Goal: Task Accomplishment & Management: Manage account settings

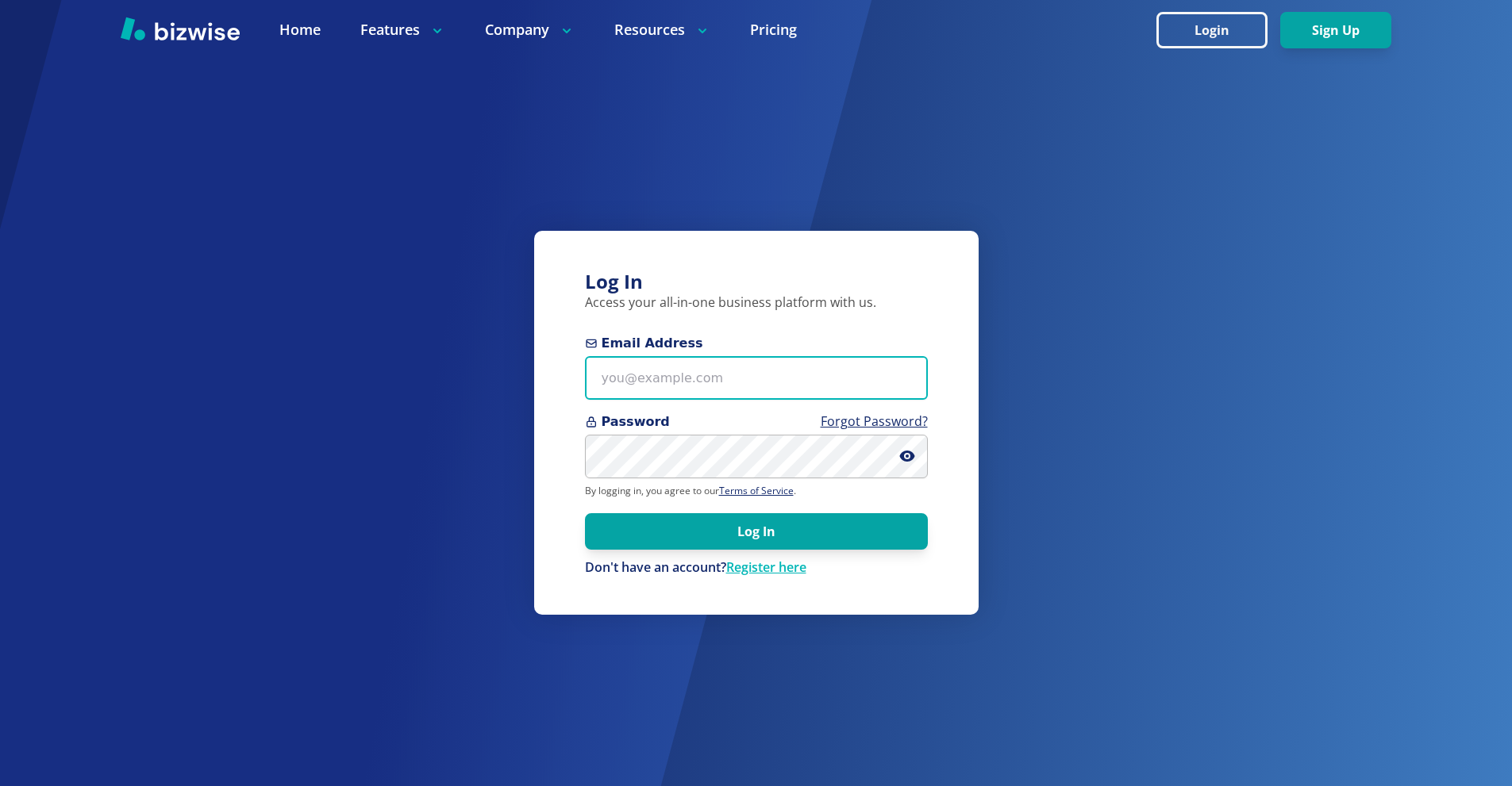
drag, startPoint x: 724, startPoint y: 385, endPoint x: 715, endPoint y: 370, distance: 17.5
click at [723, 385] on input "Email Address" at bounding box center [756, 377] width 343 height 43
paste input "DeanCMiller@AMBilling.com"
type input "DeanCMiller@AMBilling.com"
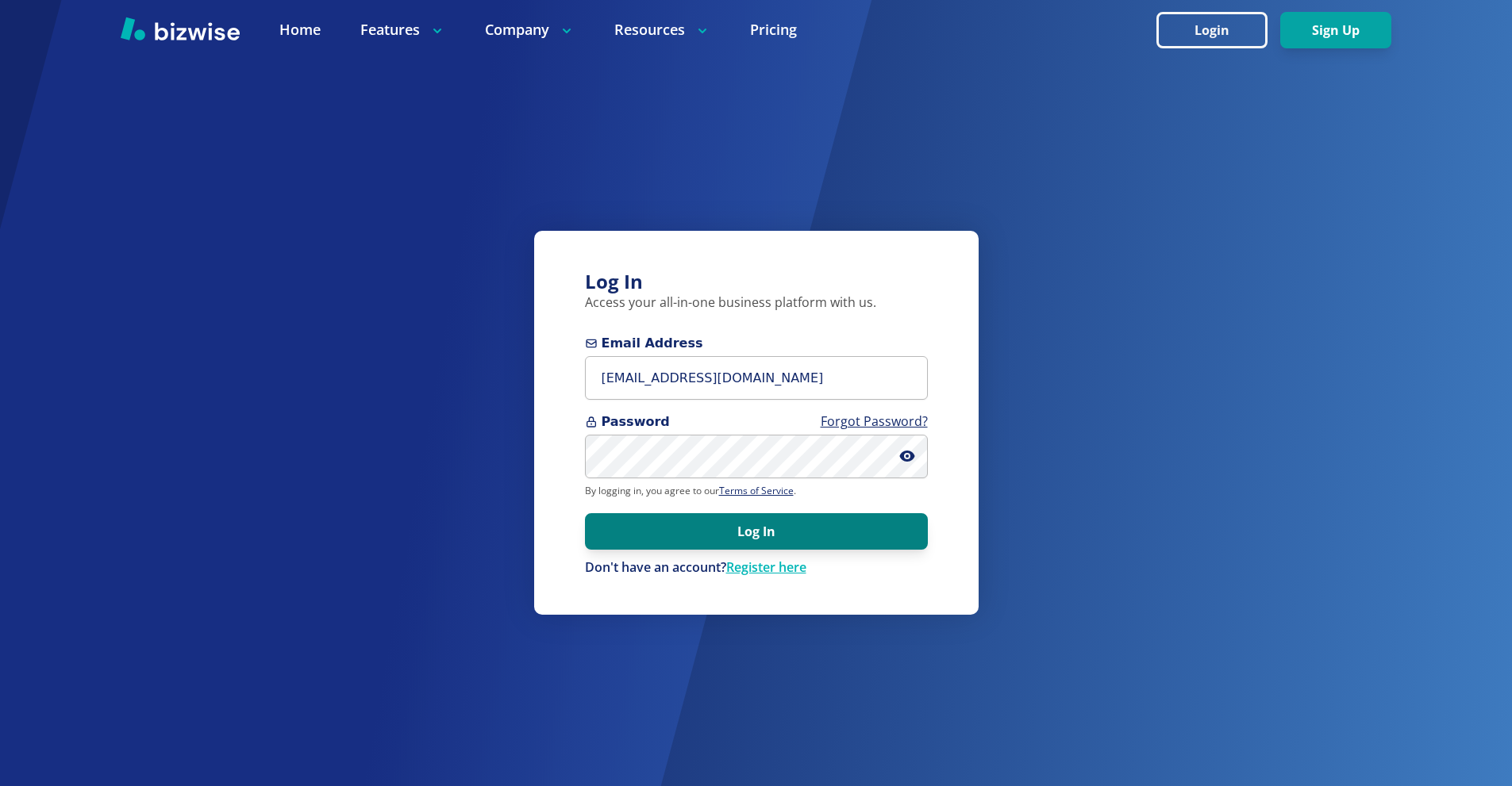
drag, startPoint x: 854, startPoint y: 529, endPoint x: 607, endPoint y: 325, distance: 320.4
click at [853, 529] on button "Log In" at bounding box center [756, 532] width 343 height 37
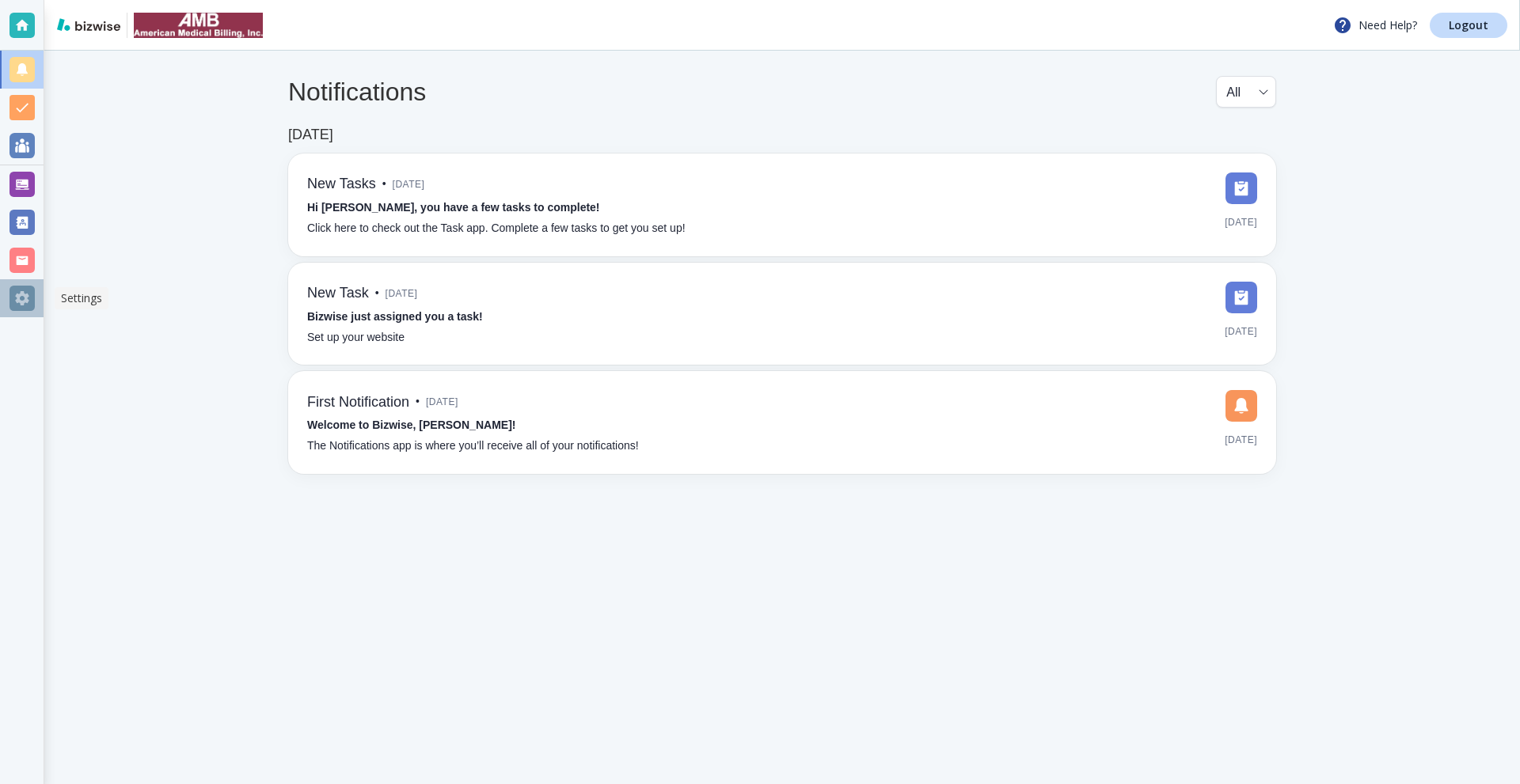
click at [29, 300] on div at bounding box center [22, 299] width 26 height 26
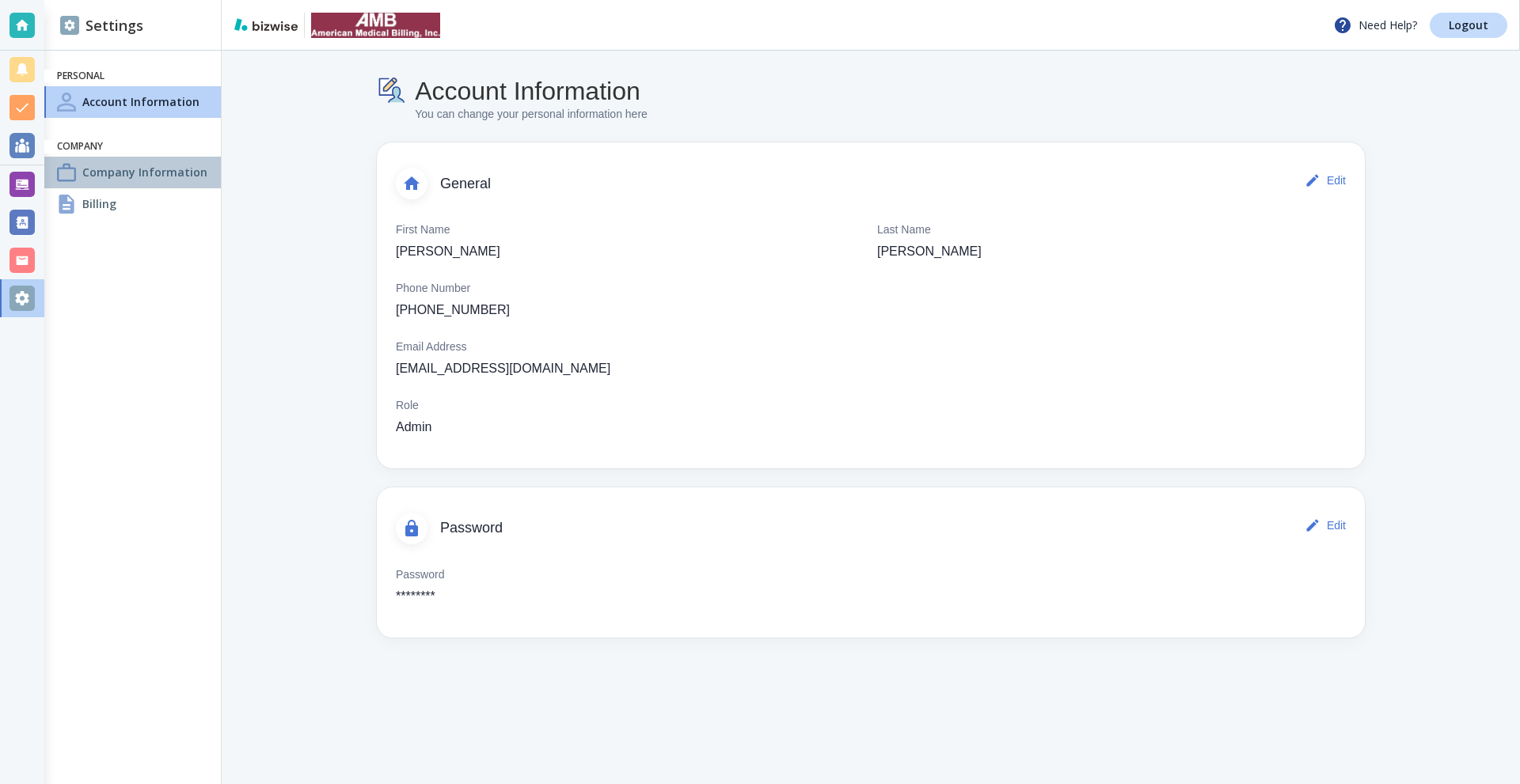
click at [122, 183] on div "Company Information" at bounding box center [132, 172] width 177 height 31
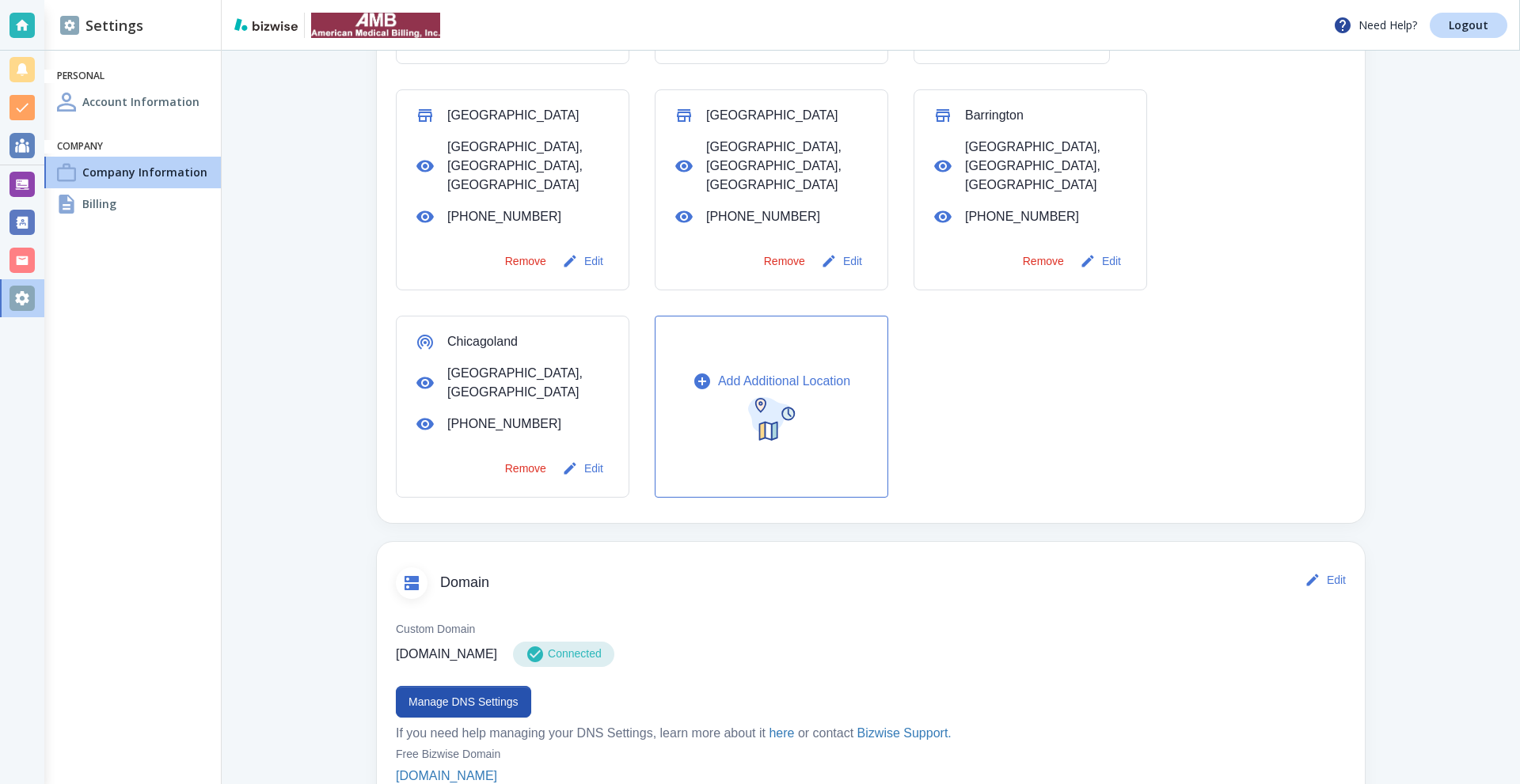
scroll to position [791, 0]
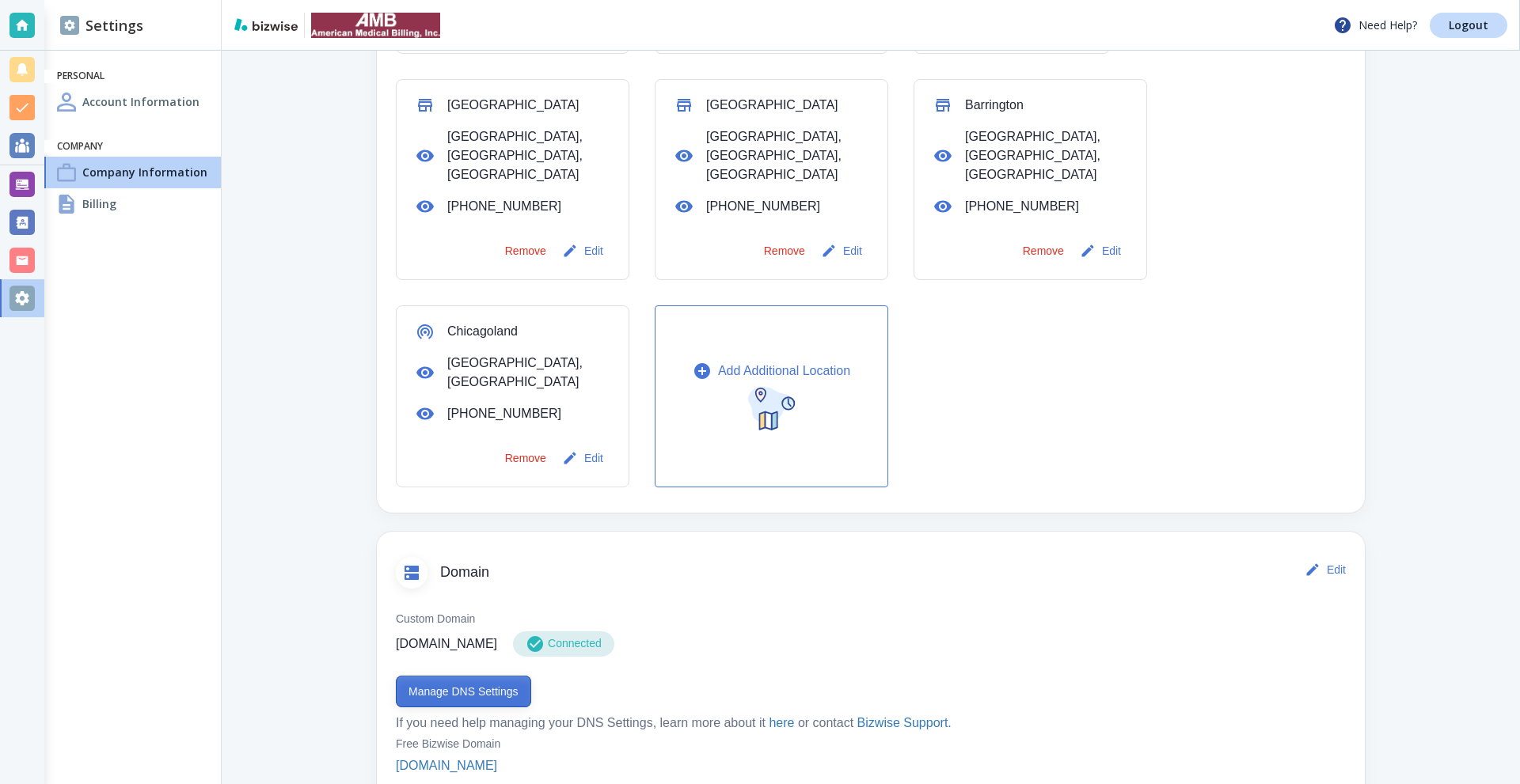
click at [471, 676] on button "Manage DNS Settings" at bounding box center [463, 691] width 135 height 31
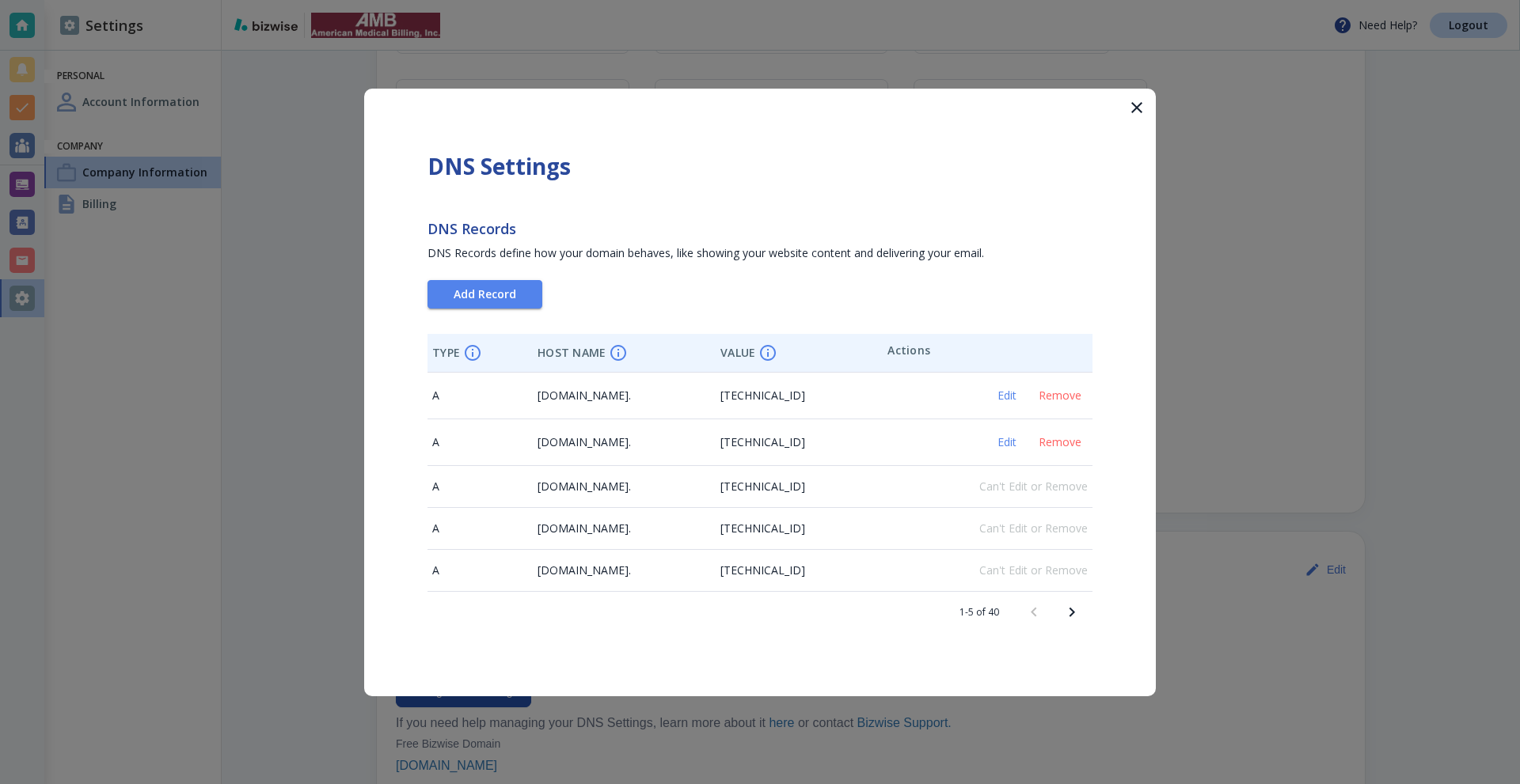
click at [1077, 616] on icon "Next page" at bounding box center [1071, 612] width 19 height 19
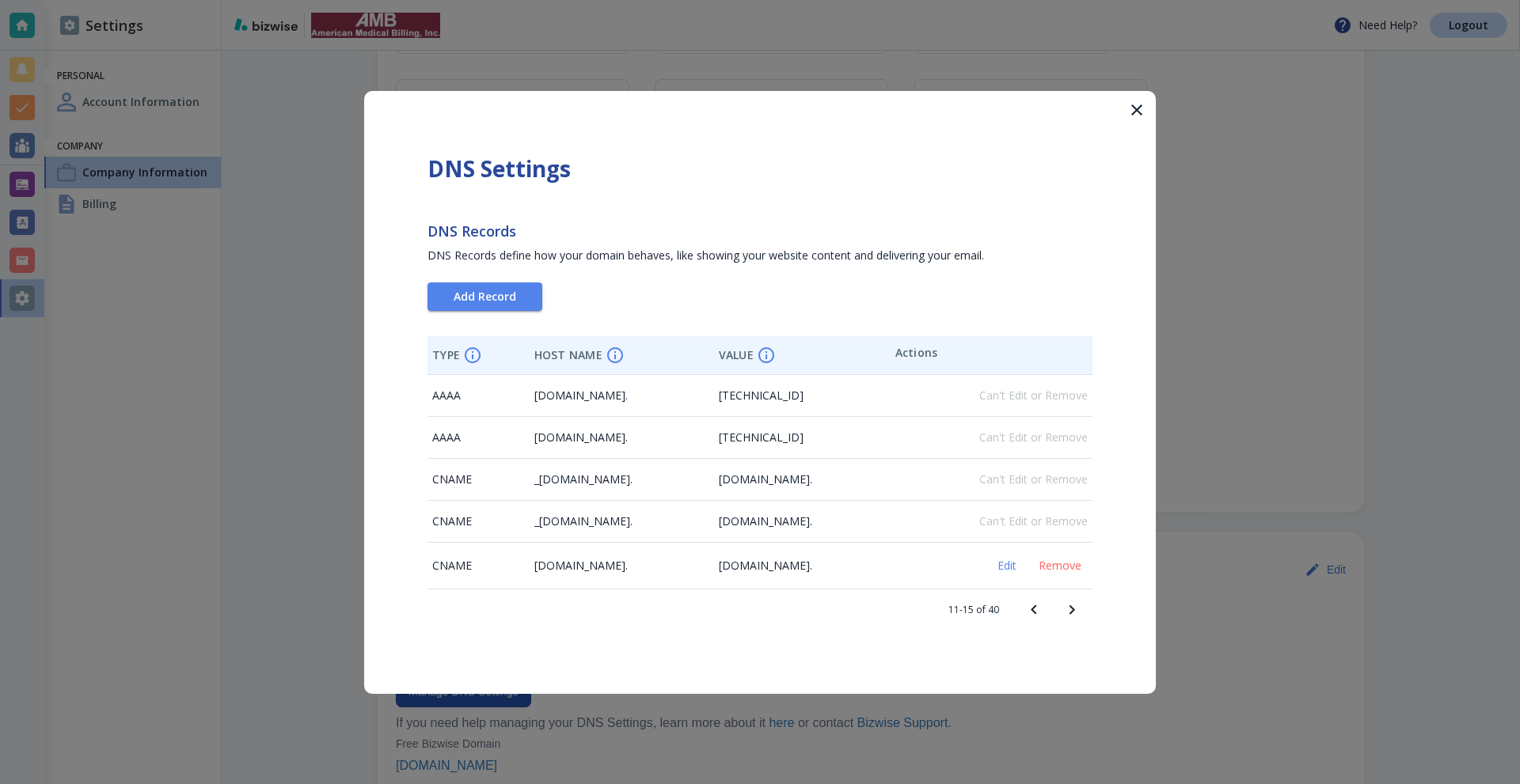
click at [1077, 616] on icon "Next page" at bounding box center [1071, 609] width 19 height 19
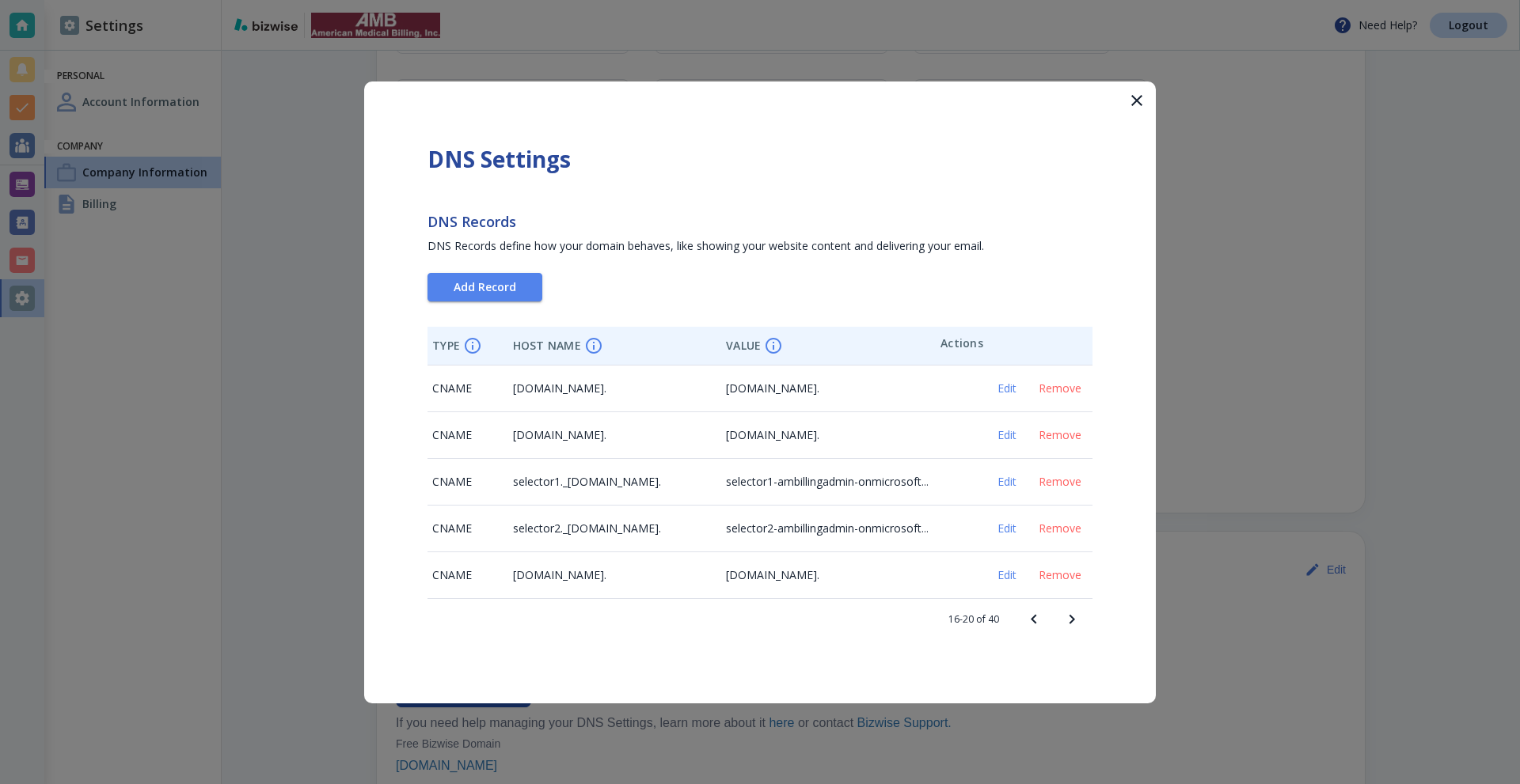
click at [1077, 616] on icon "Next page" at bounding box center [1071, 619] width 19 height 19
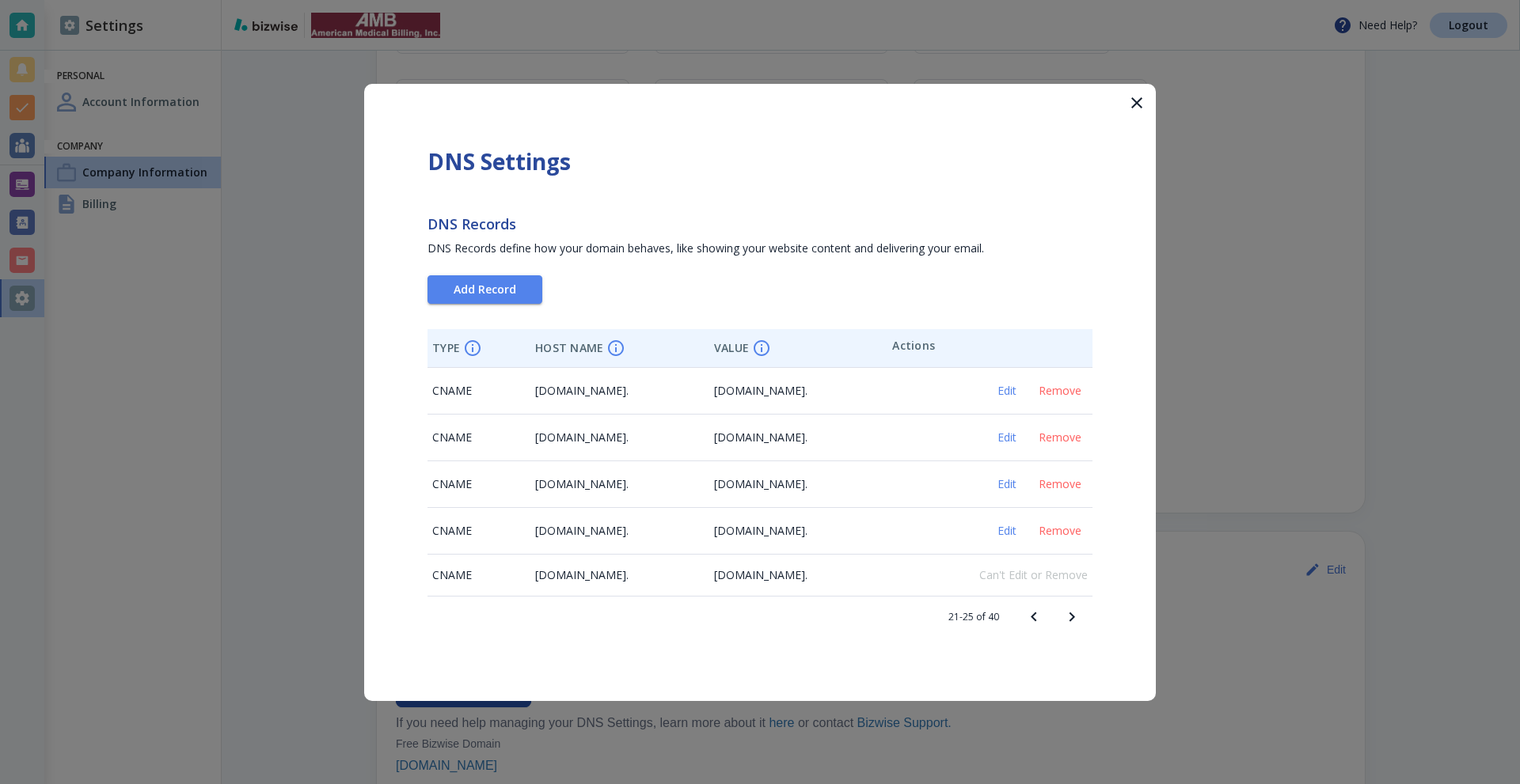
click at [1077, 616] on icon "Next page" at bounding box center [1071, 617] width 19 height 19
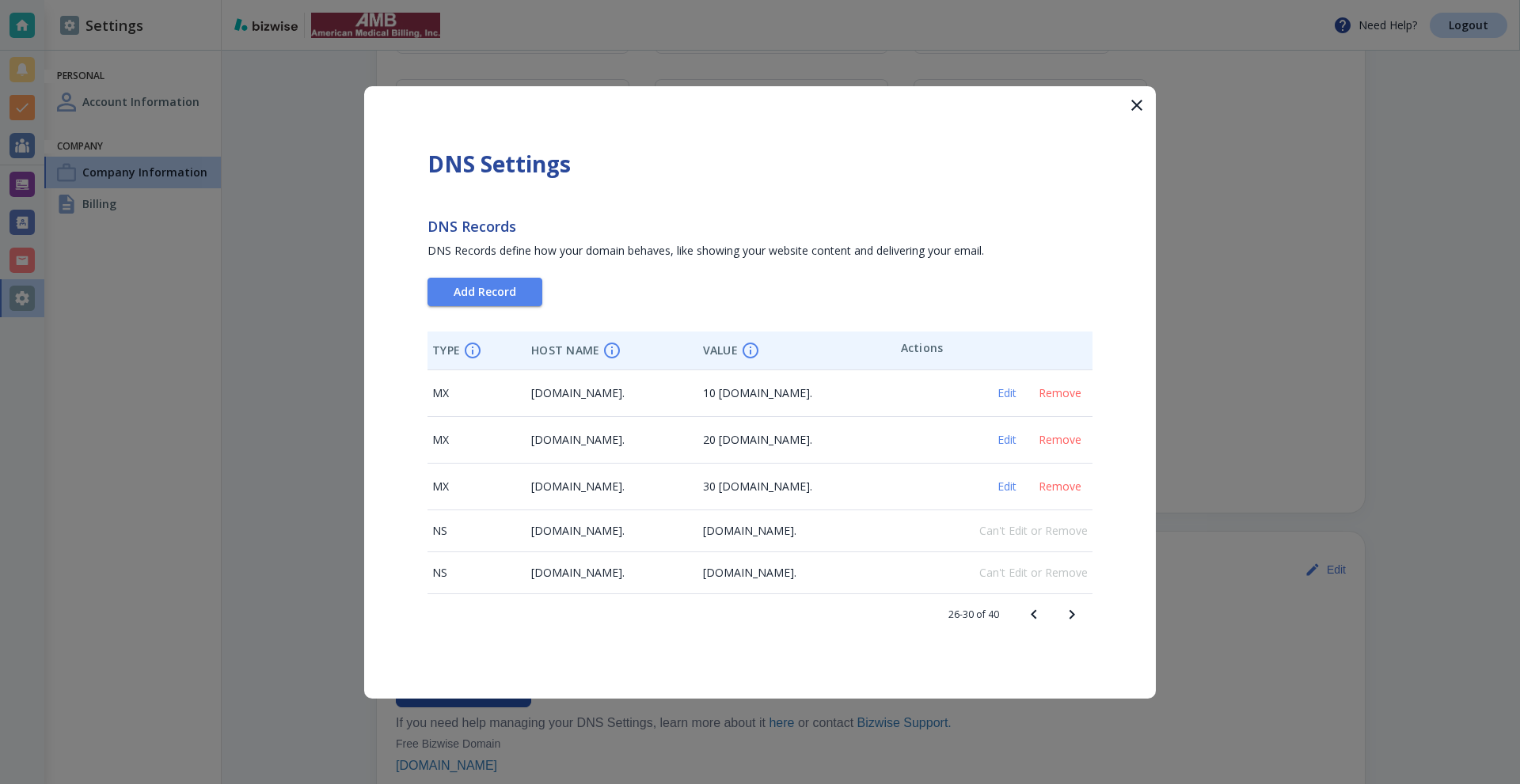
click at [1031, 616] on icon "Previous page" at bounding box center [1034, 614] width 19 height 19
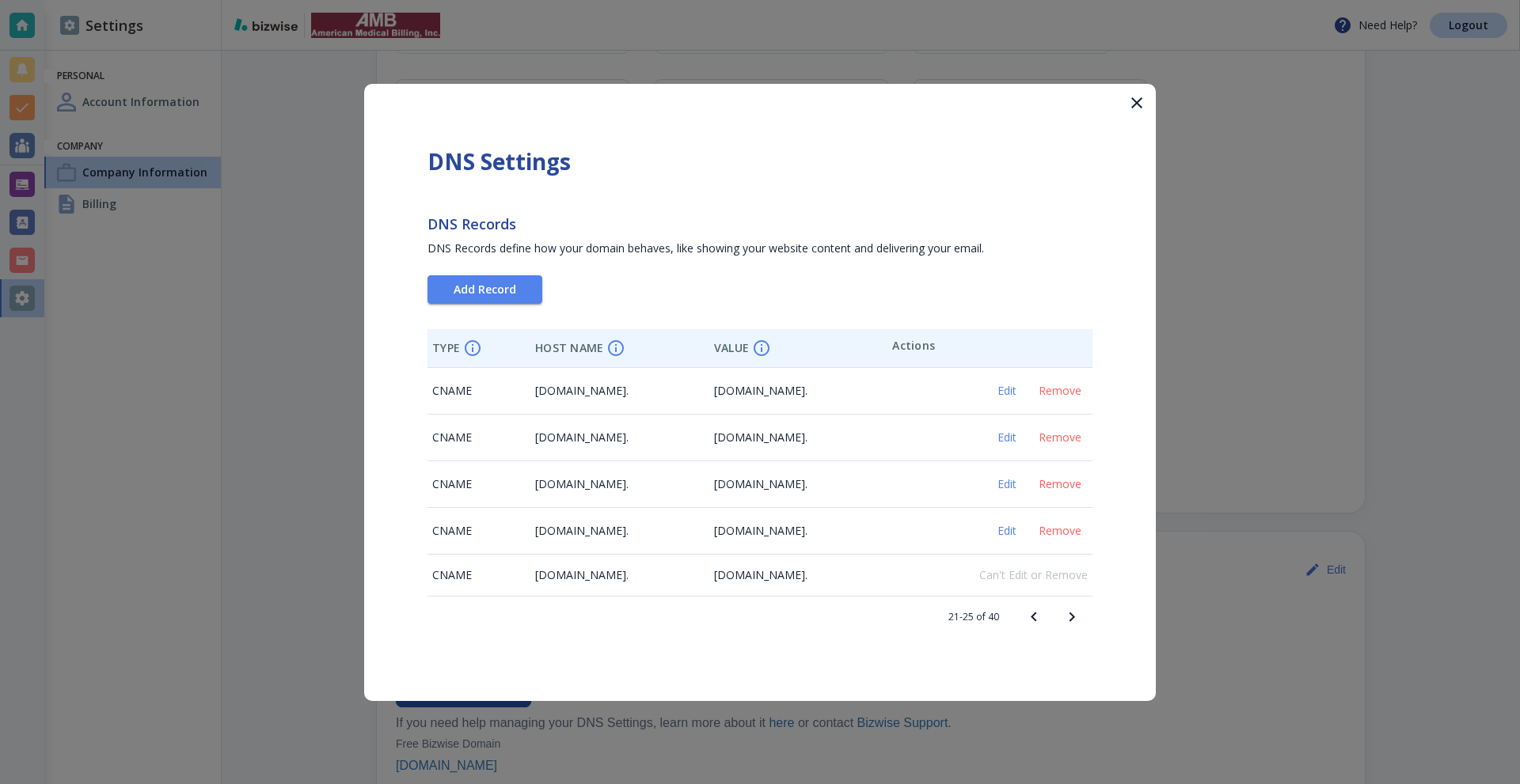
click at [1066, 619] on icon "Next page" at bounding box center [1071, 617] width 19 height 19
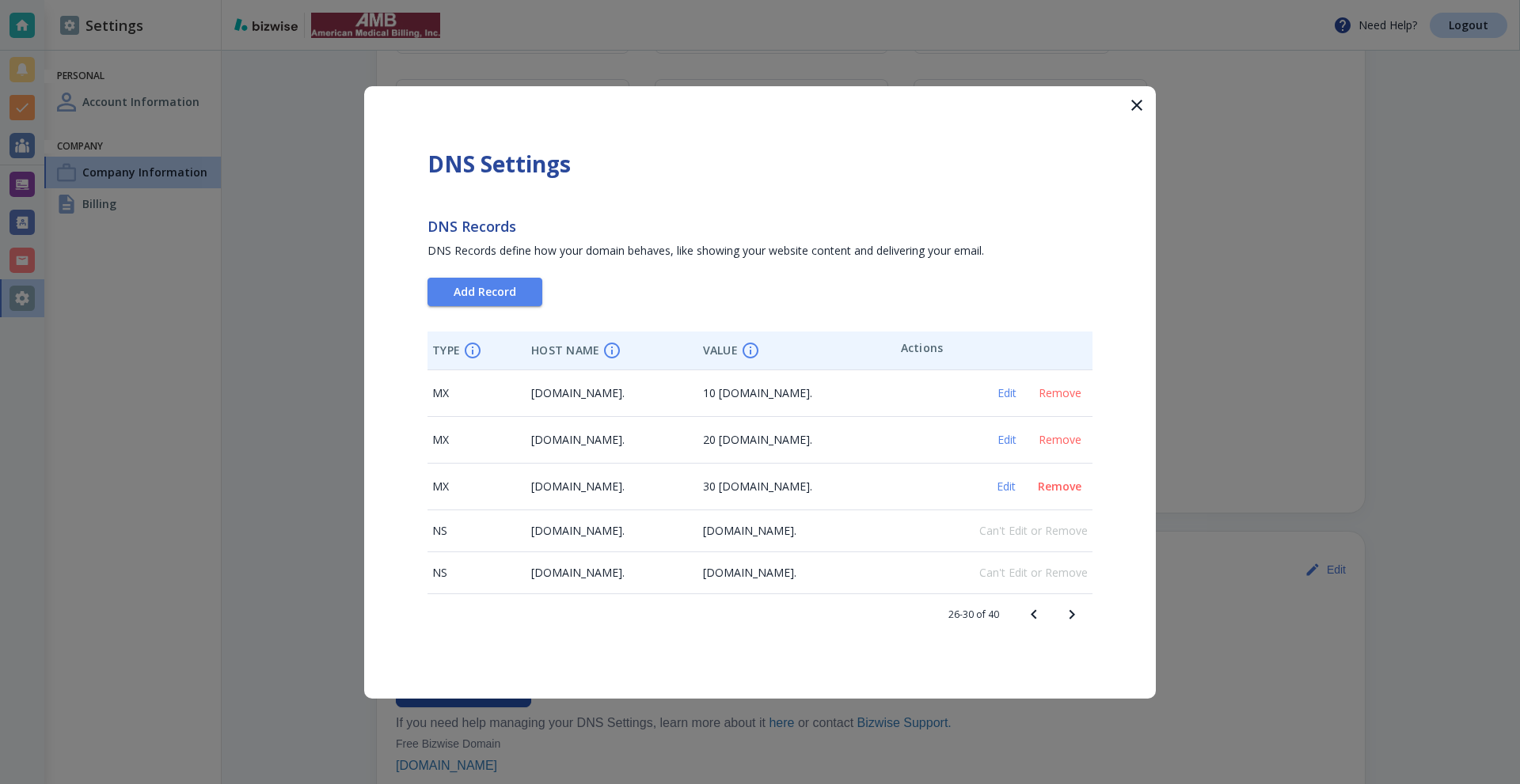
click at [1056, 490] on span "Remove" at bounding box center [1058, 486] width 43 height 11
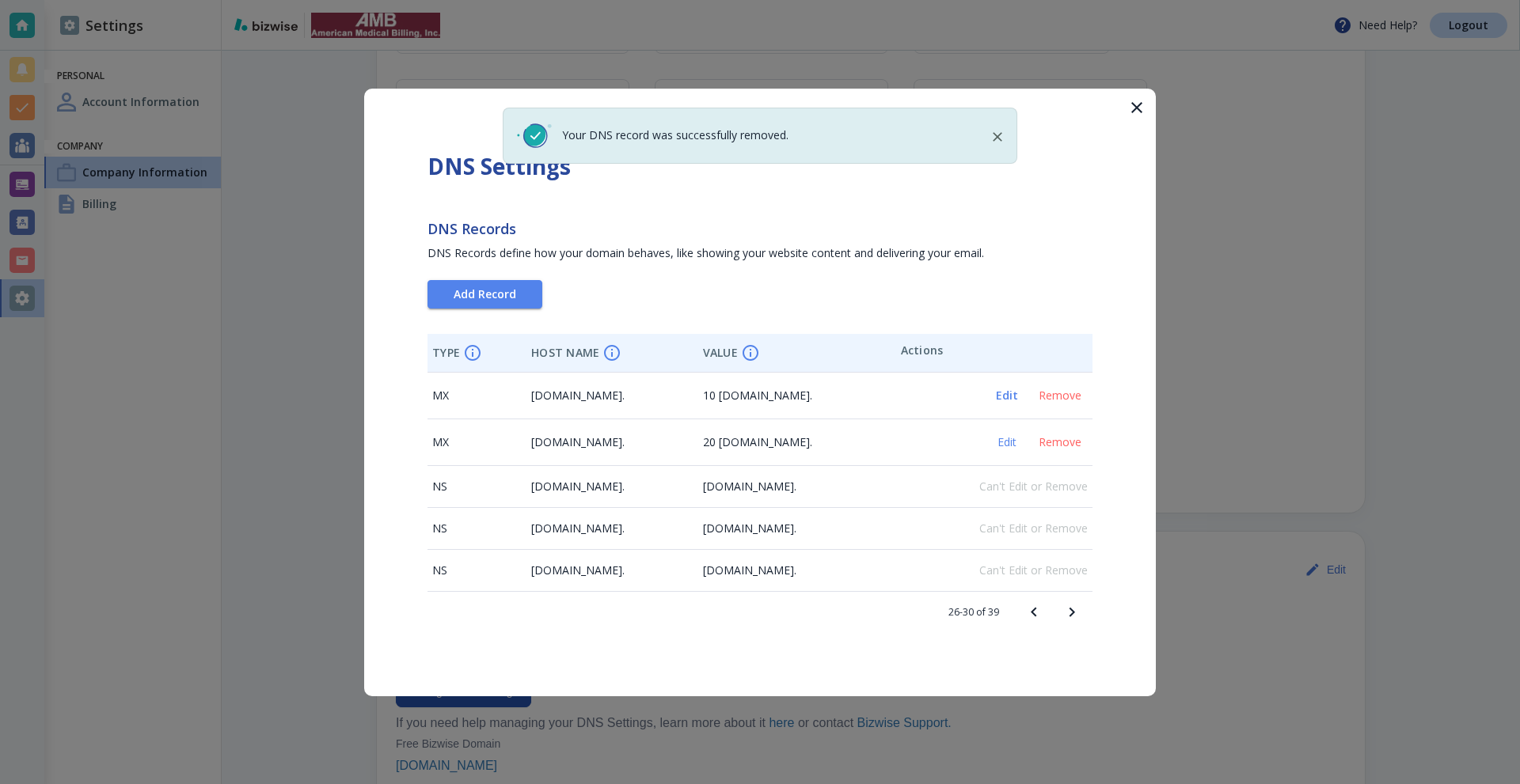
click at [1005, 395] on span "Edit" at bounding box center [1006, 395] width 38 height 11
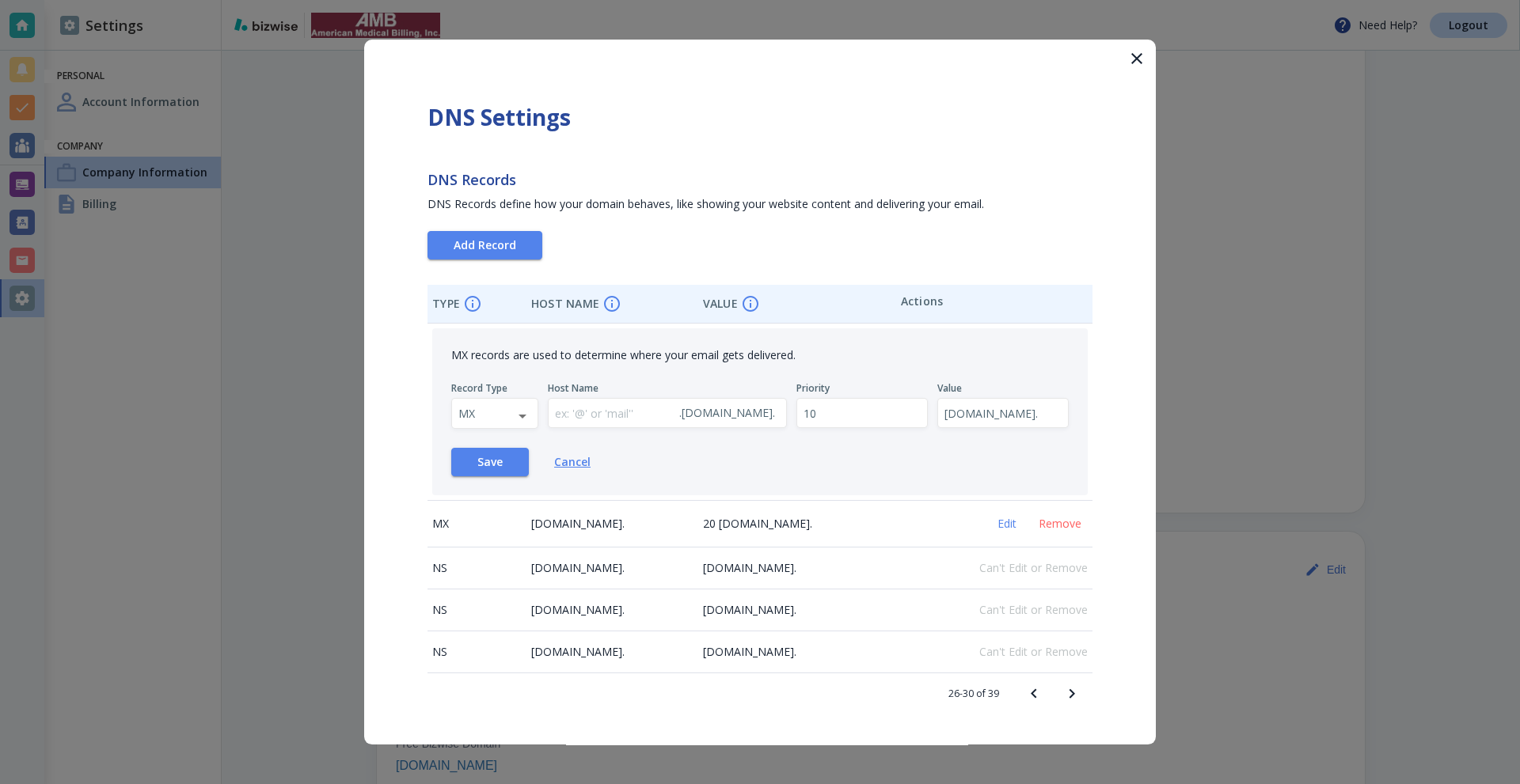
scroll to position [0, 0]
click at [984, 412] on input "ambilling.com.us.emailservice.io." at bounding box center [1002, 414] width 130 height 29
paste input "mx1-us1.ppe-hosted.com"
paste input "text"
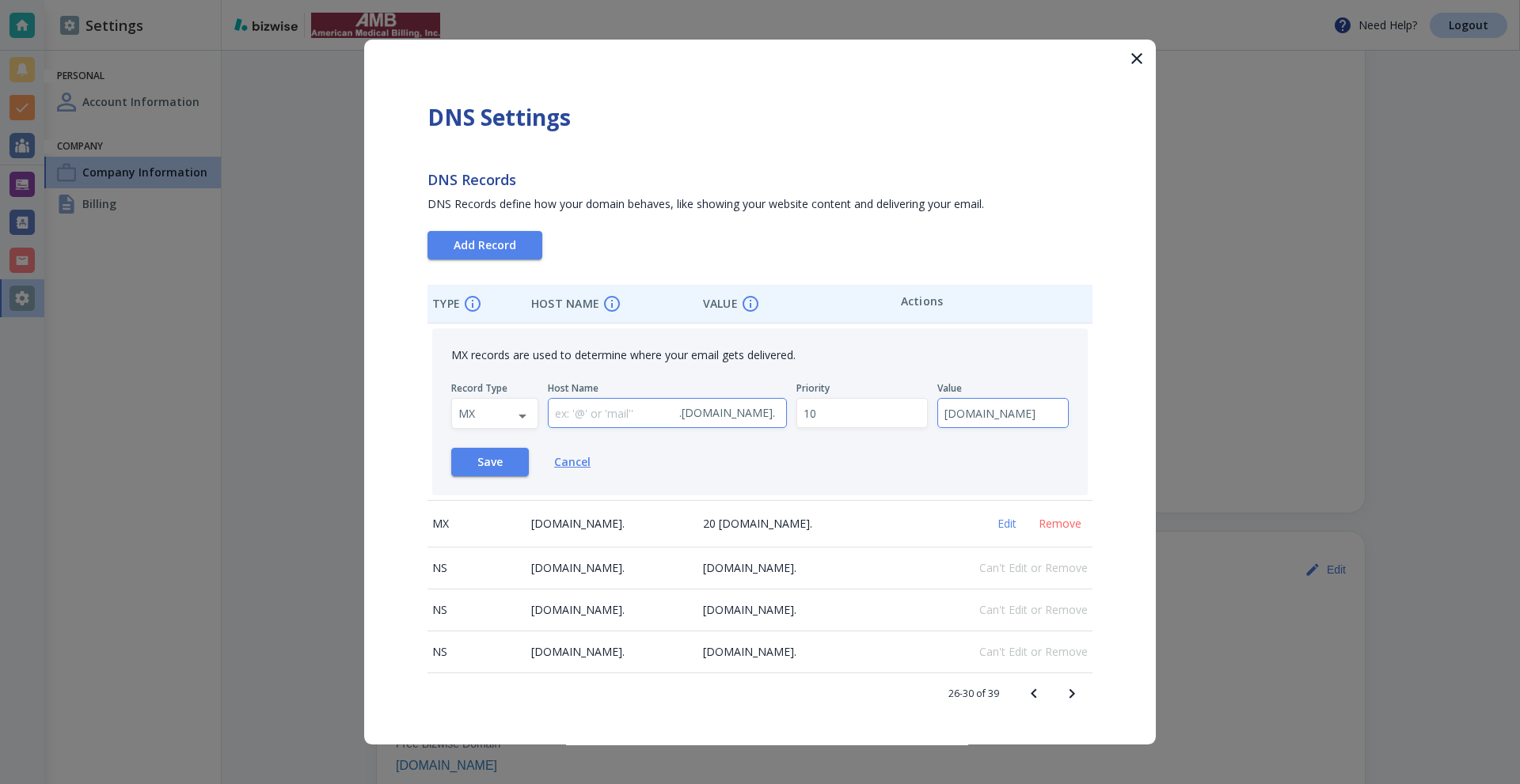
type input "mx1-us1.ppe-hosted.com"
click at [618, 423] on input "text" at bounding box center [610, 414] width 124 height 29
type input "@"
click at [506, 462] on button "Save" at bounding box center [490, 461] width 77 height 28
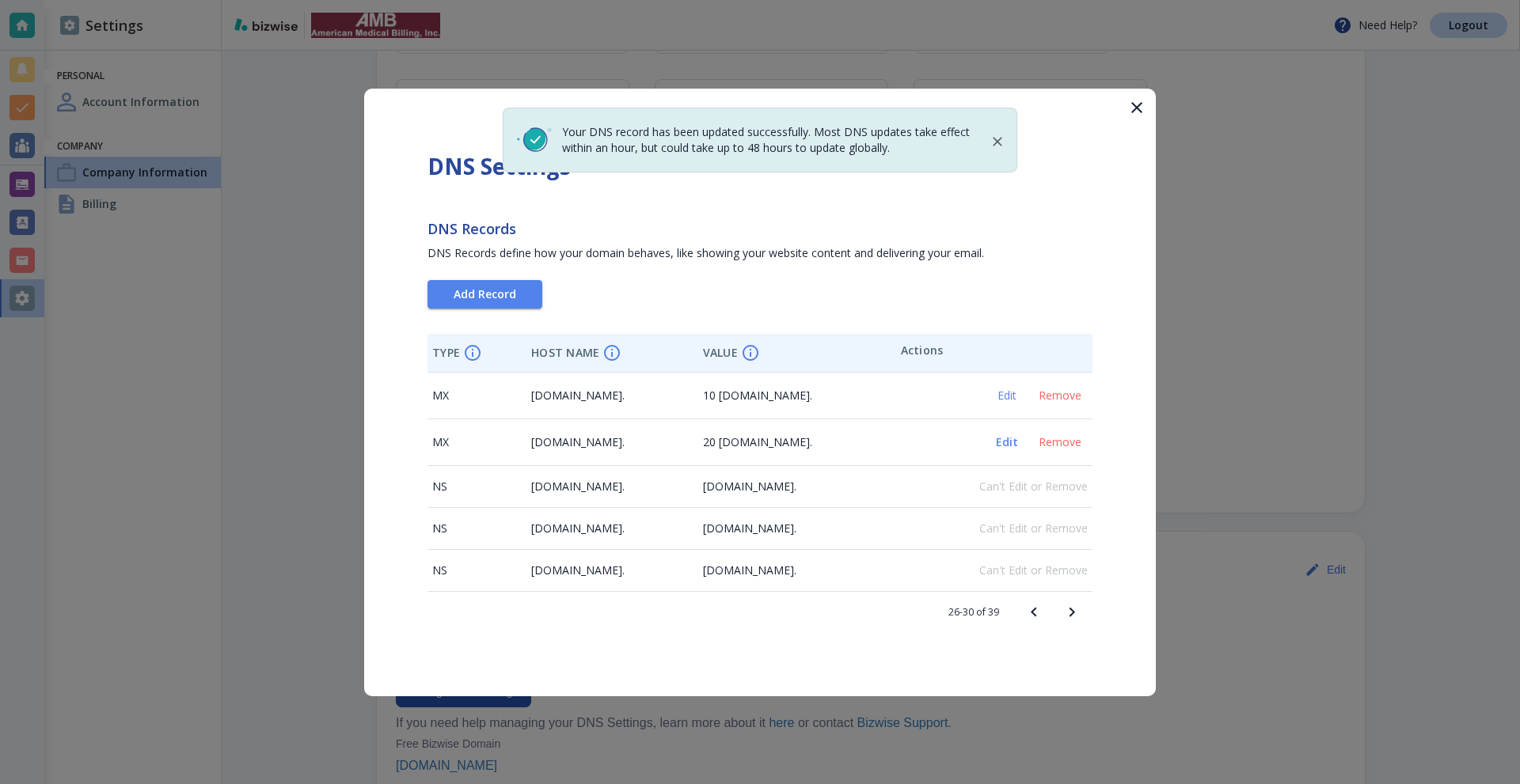
click at [1009, 437] on span "Edit" at bounding box center [1006, 442] width 38 height 11
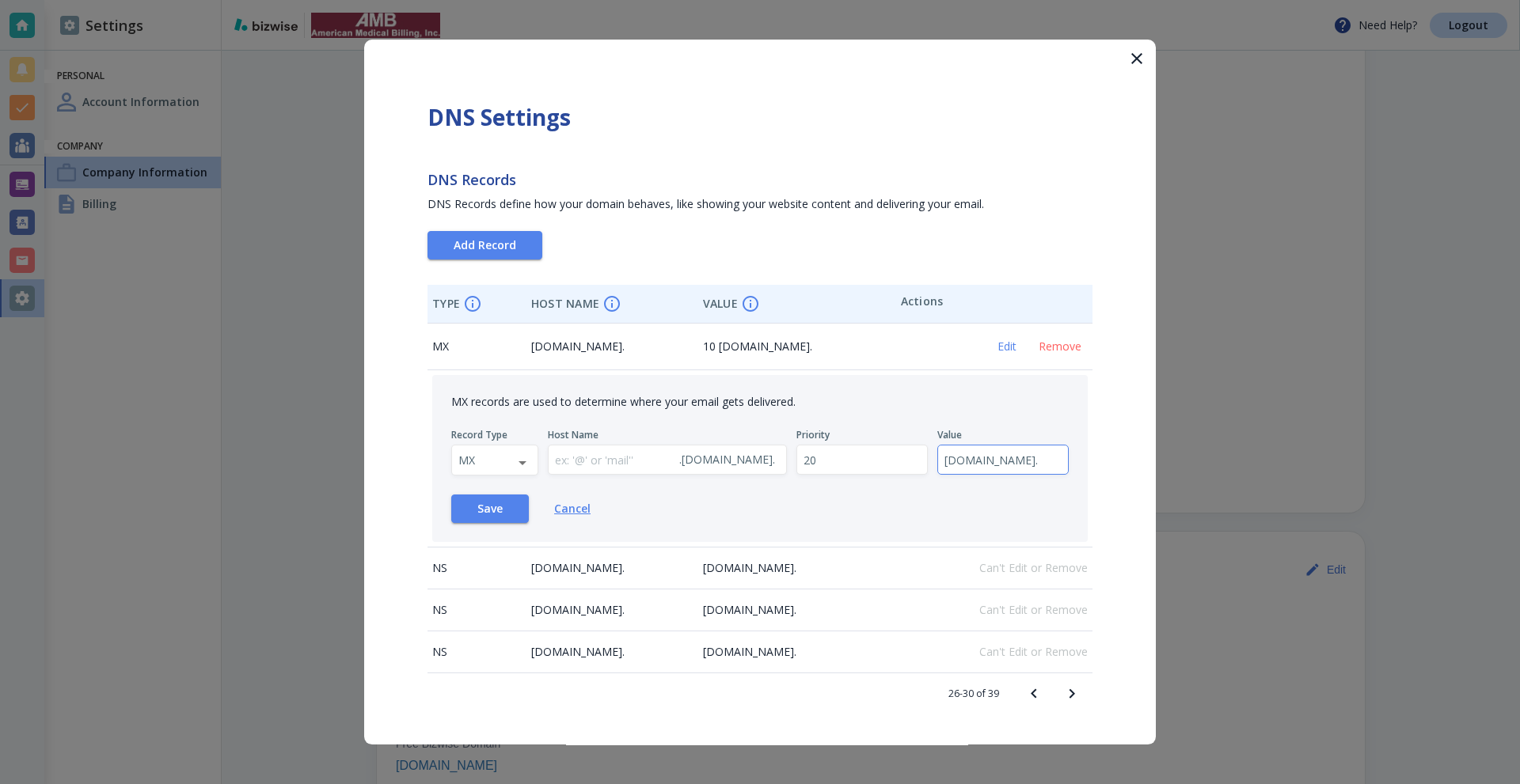
click at [971, 452] on input "ambilling.com.us.emailservice.cc." at bounding box center [1002, 460] width 130 height 29
paste input "mx1-us1.ppe-hosted.com"
type input "mx1-us1.ppe-hosted.com"
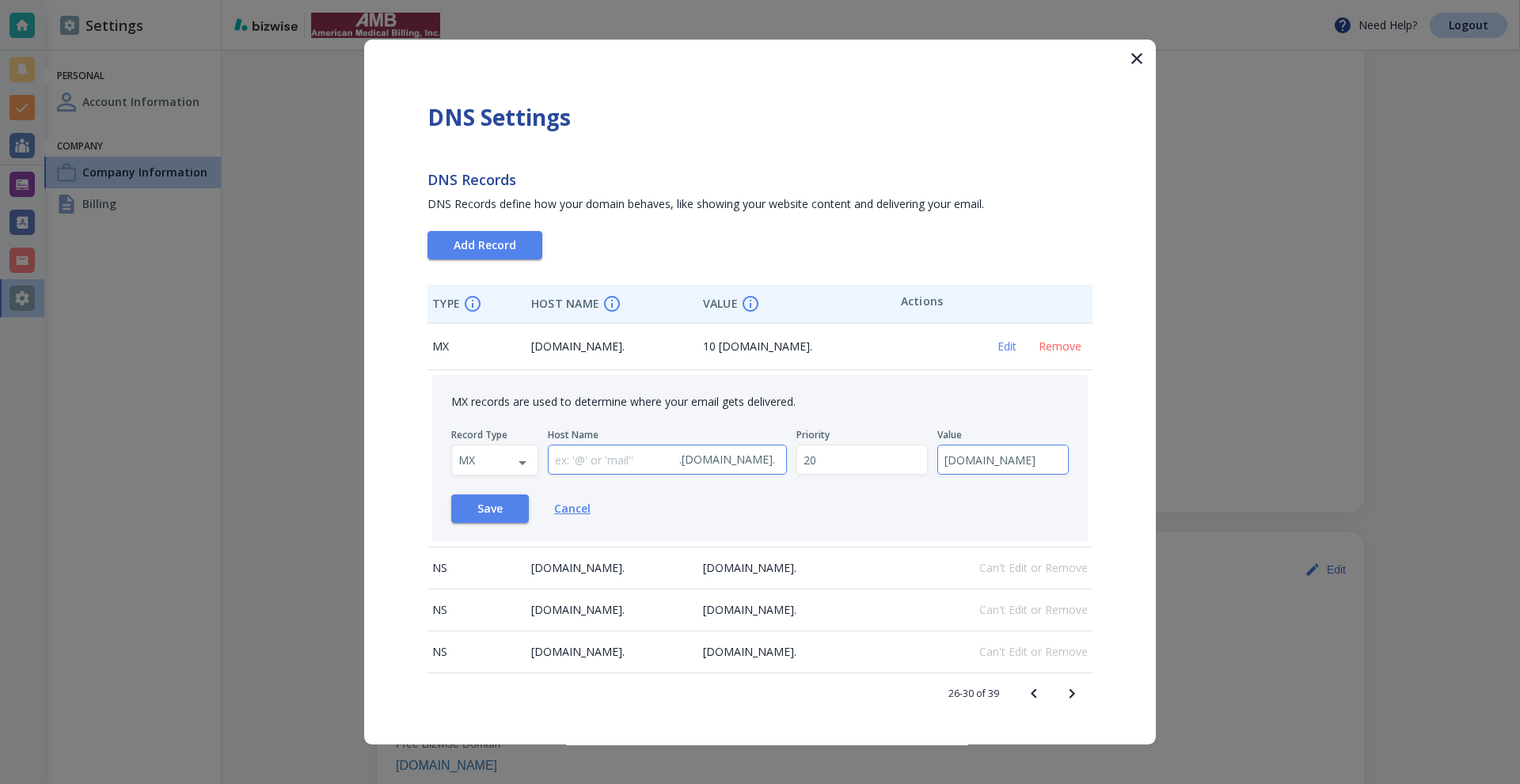
click at [616, 470] on input "text" at bounding box center [610, 460] width 124 height 29
type input "@"
click at [491, 516] on button "Save" at bounding box center [490, 508] width 77 height 28
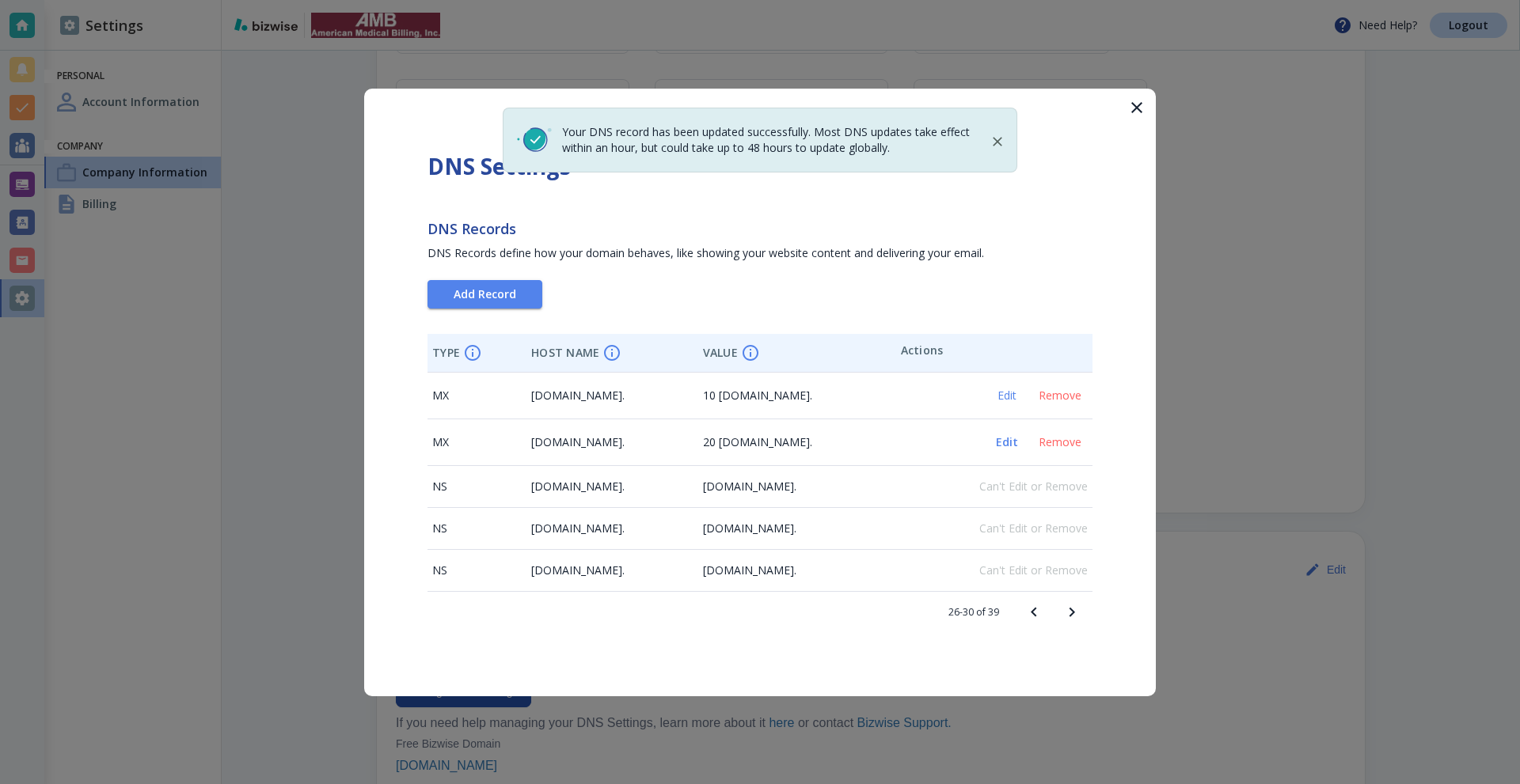
click at [1009, 440] on span "Edit" at bounding box center [1006, 442] width 38 height 11
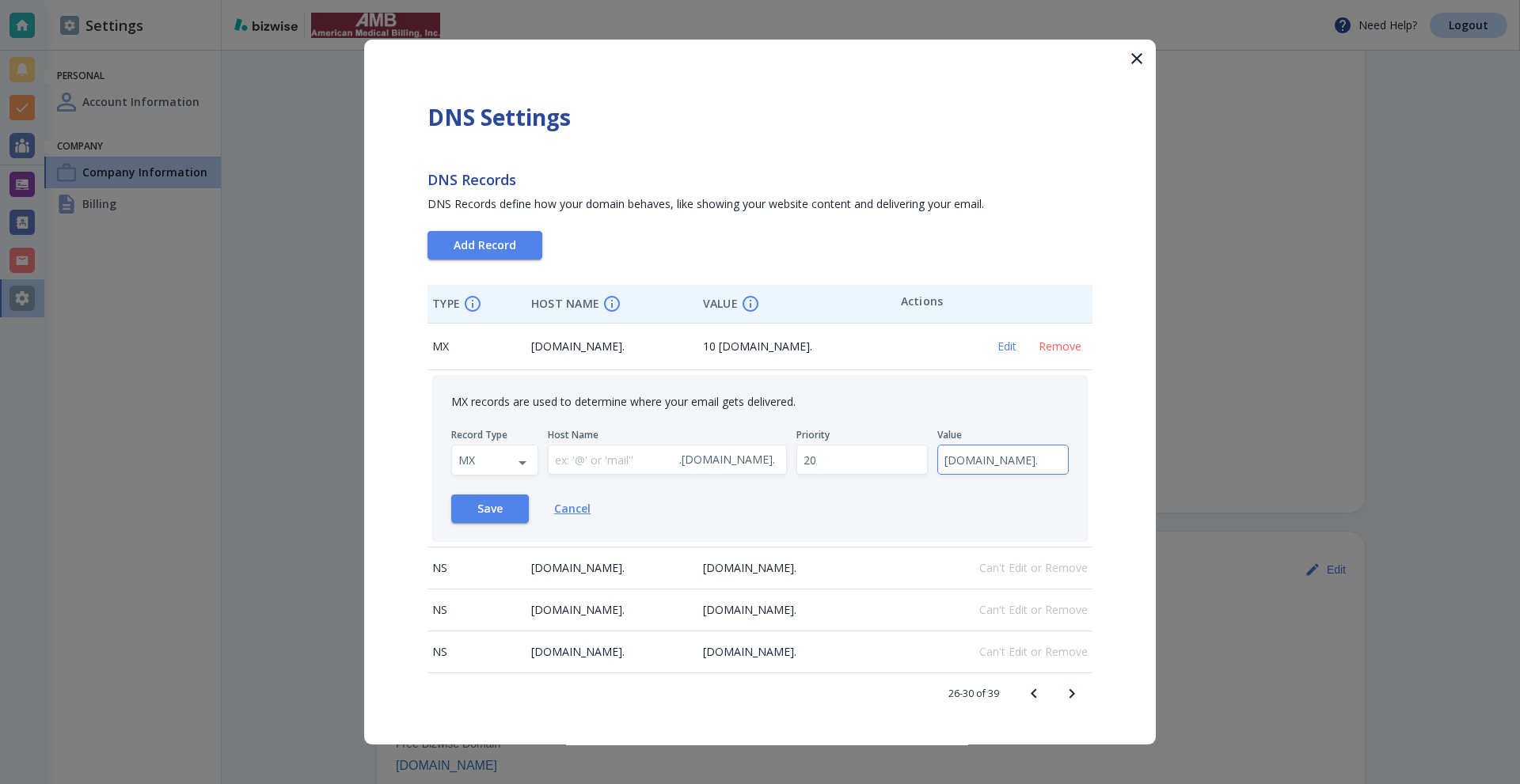
click at [972, 460] on input "mx1-us1.ppe-hosted.com." at bounding box center [1002, 460] width 130 height 29
paste input "2-us1.ppe-hosted.com"
type input "mx2-us1.ppe-hosted.com"
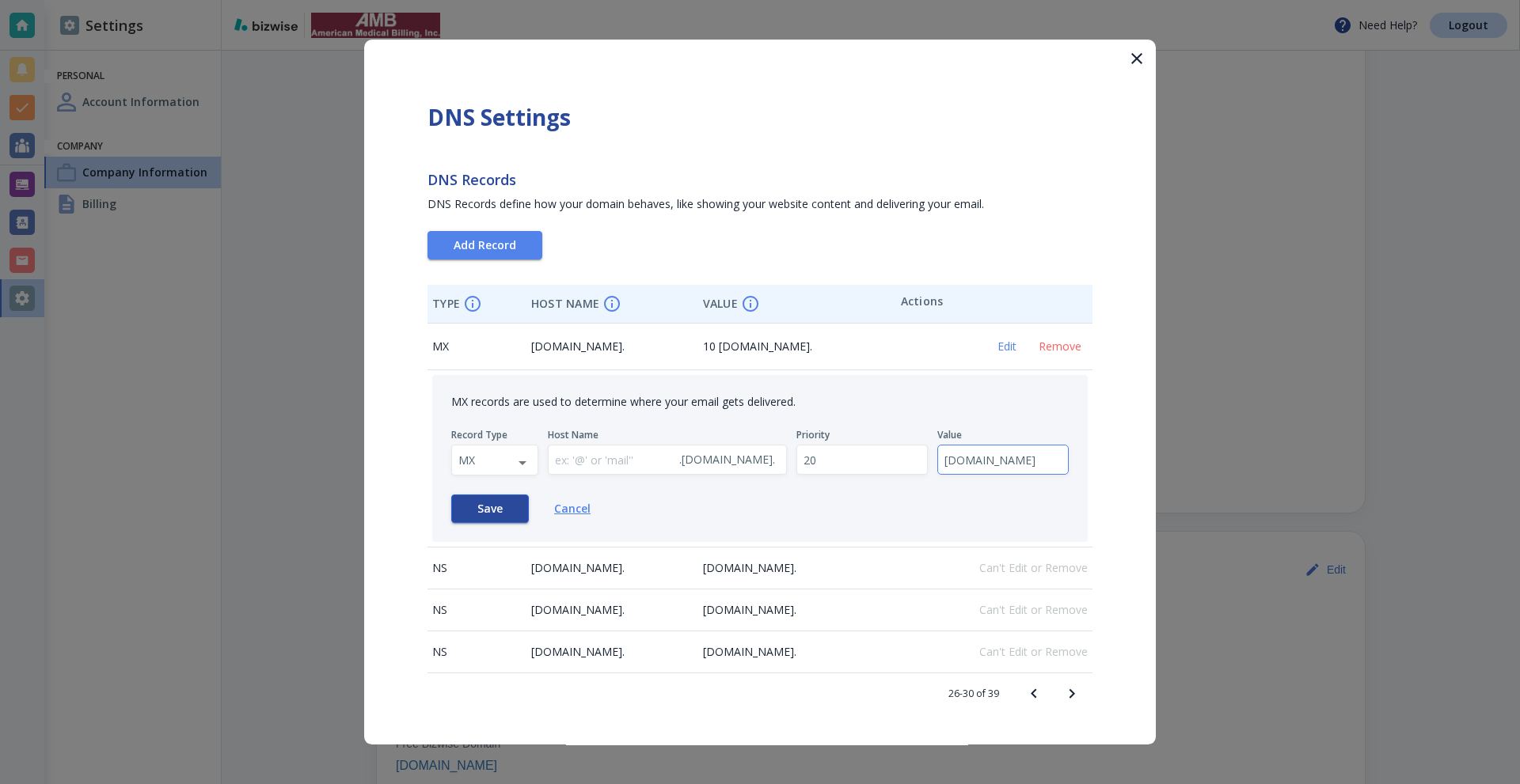
click at [482, 506] on span "Save" at bounding box center [490, 508] width 26 height 11
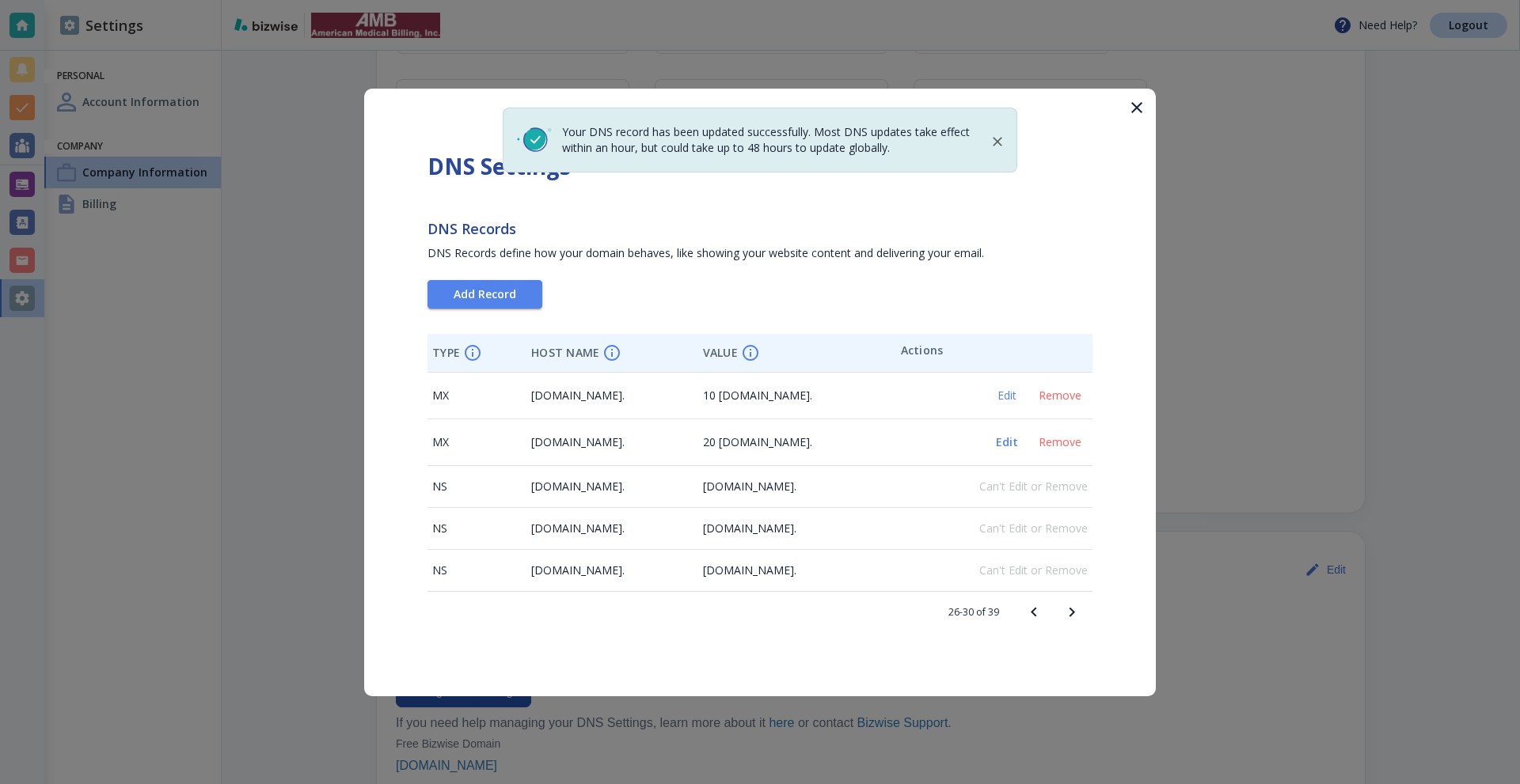
drag, startPoint x: 999, startPoint y: 436, endPoint x: 986, endPoint y: 436, distance: 13.0
click at [986, 436] on button "Edit" at bounding box center [1006, 442] width 51 height 20
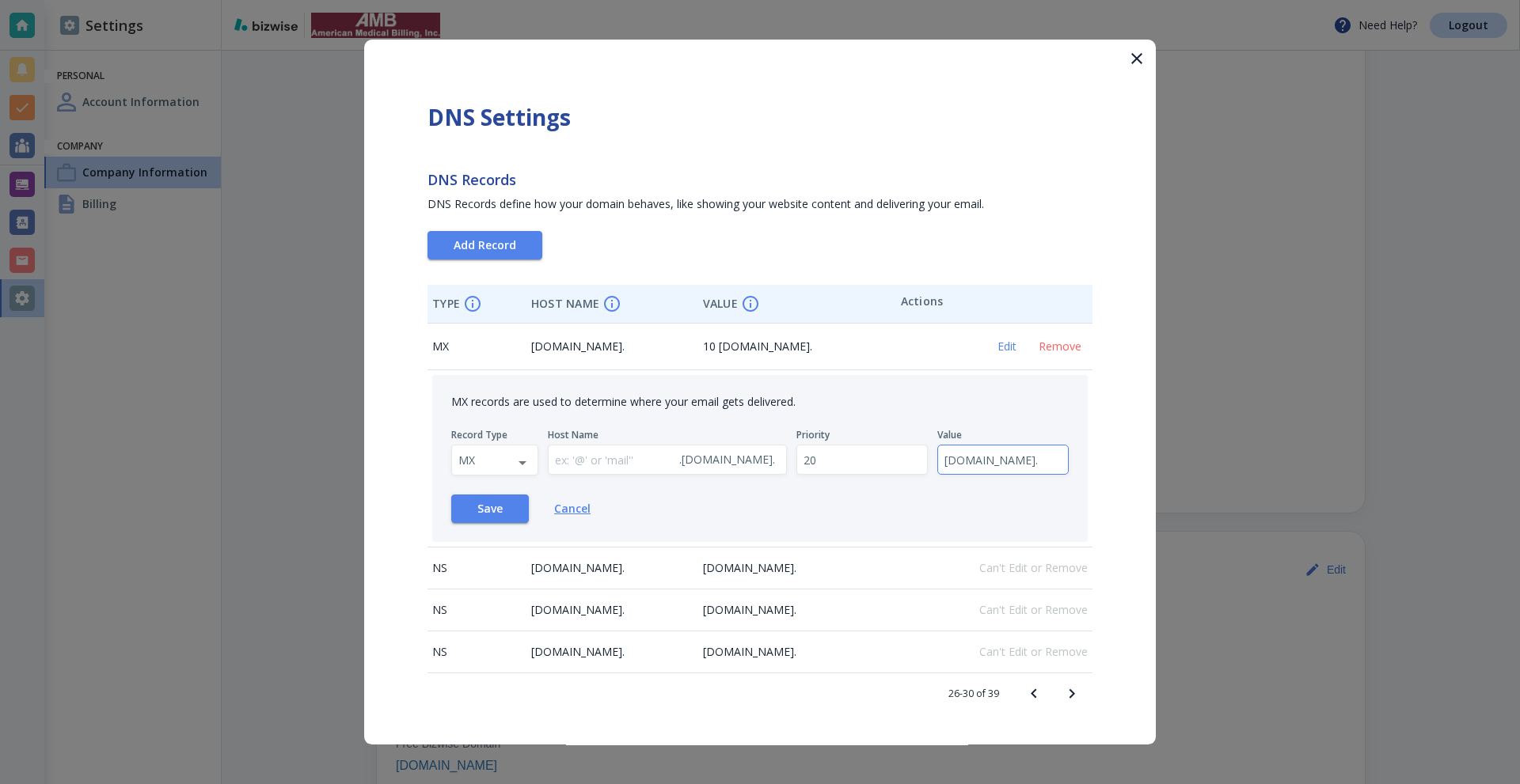
click at [556, 509] on span "Cancel" at bounding box center [572, 508] width 37 height 16
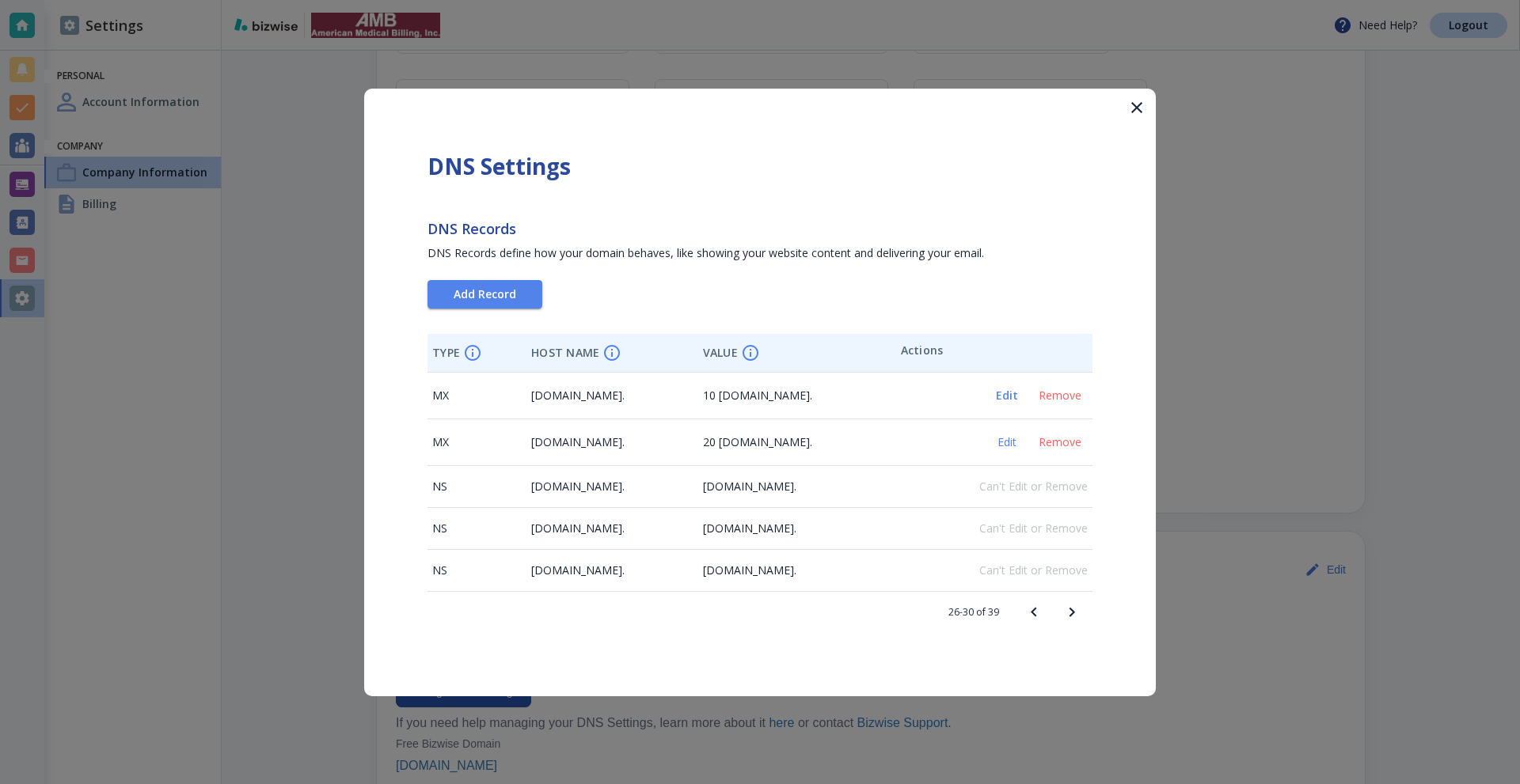
click at [1004, 391] on span "Edit" at bounding box center [1006, 395] width 38 height 11
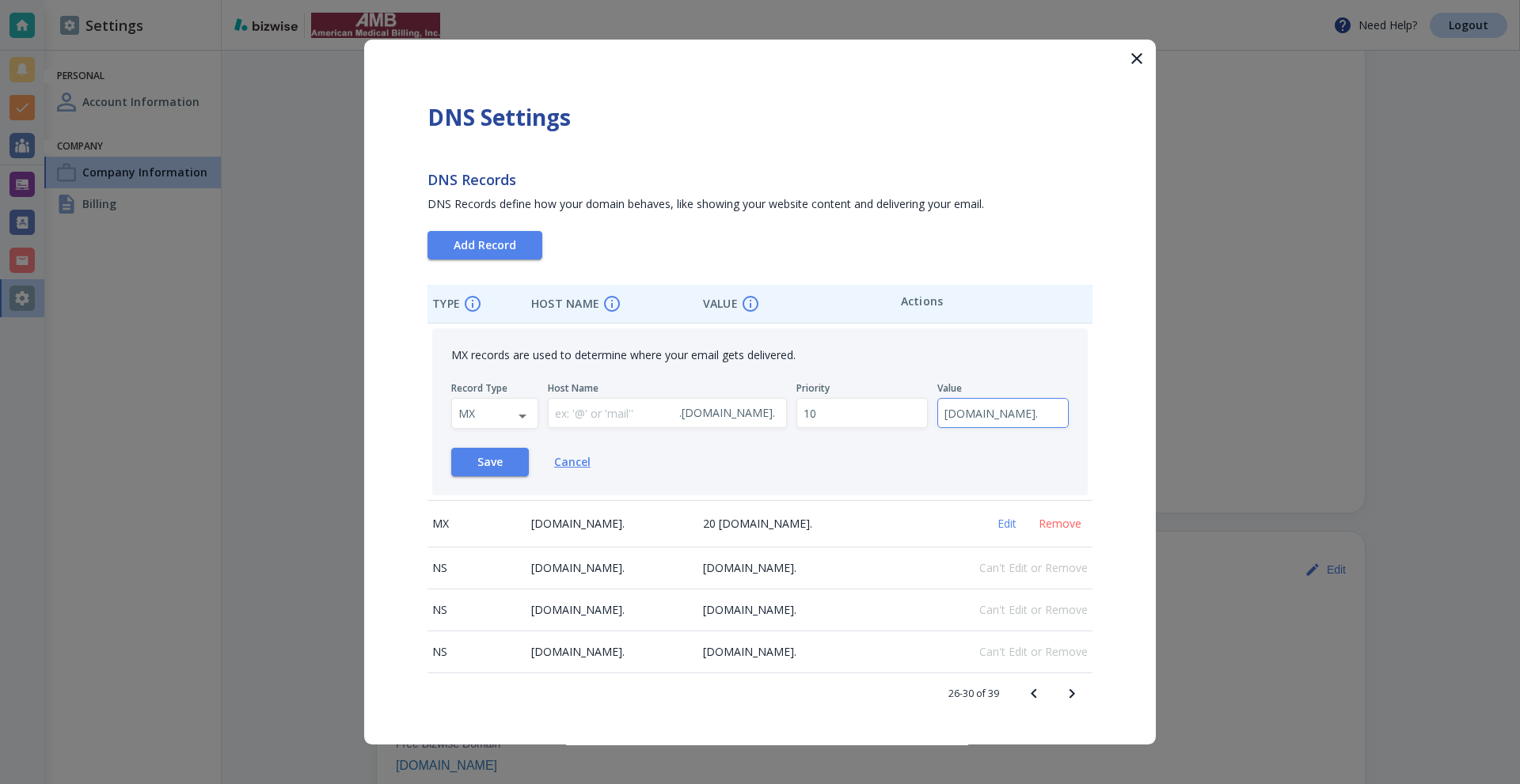
click at [567, 469] on span "Cancel" at bounding box center [572, 461] width 37 height 16
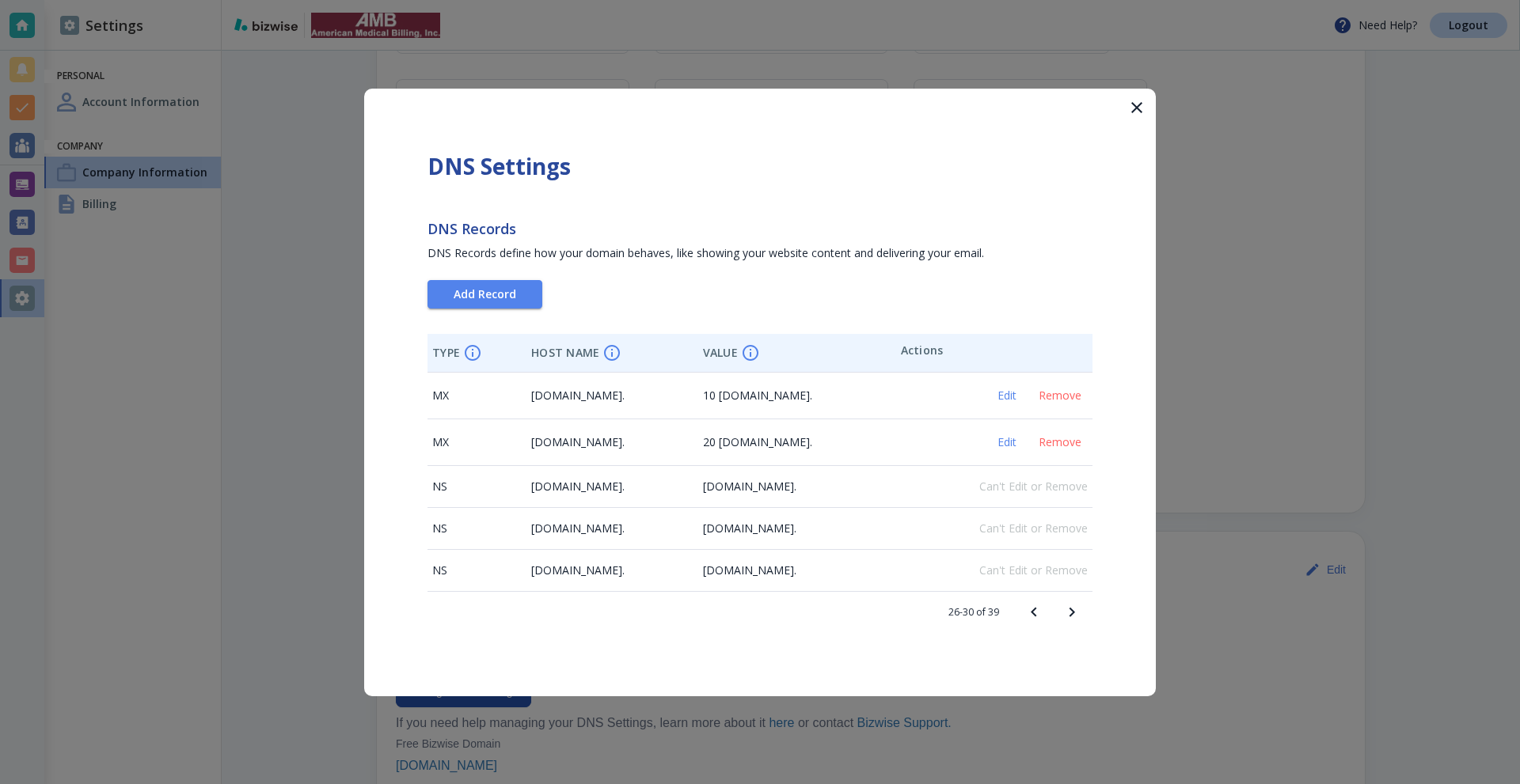
click at [1128, 110] on icon "button" at bounding box center [1137, 108] width 19 height 19
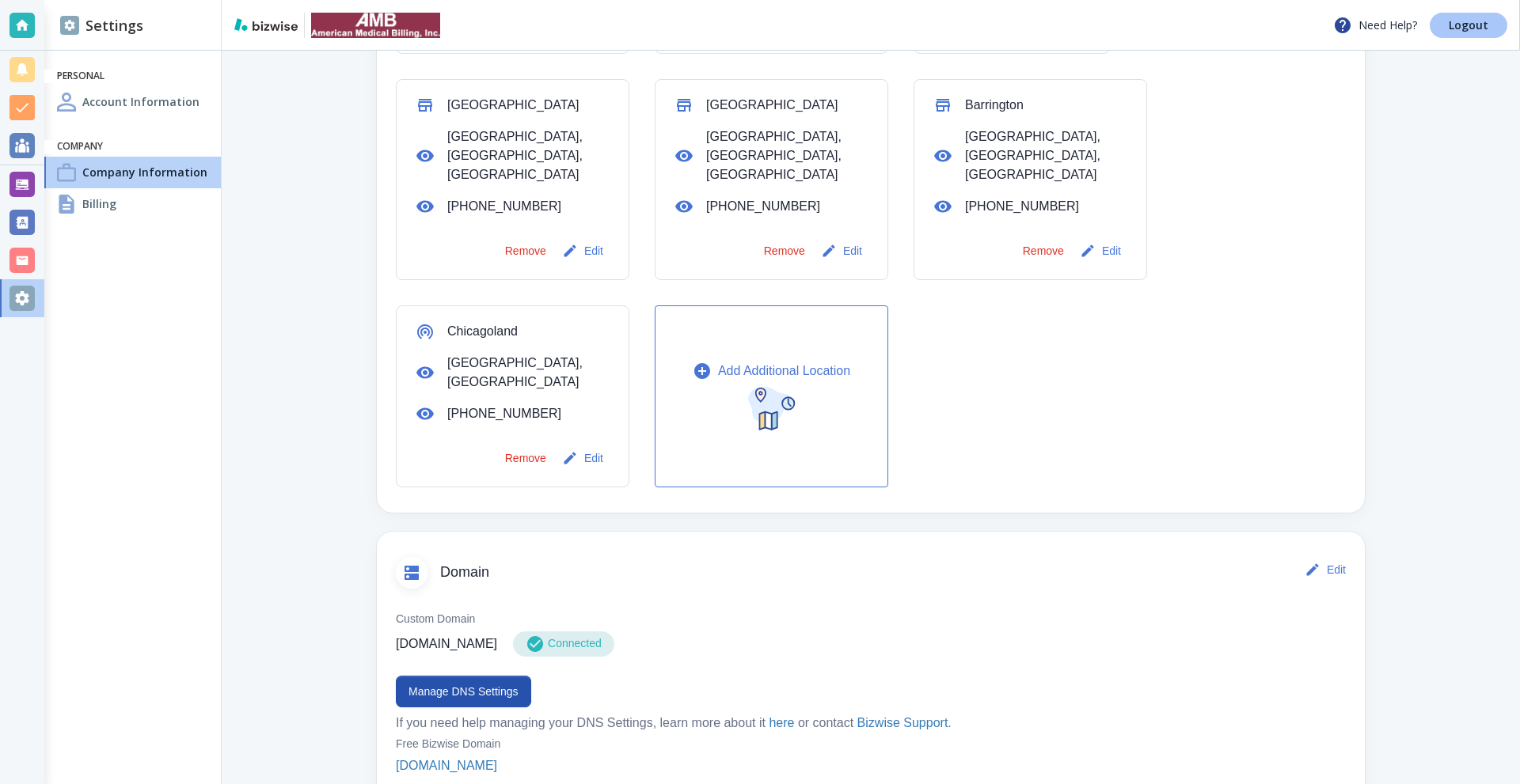
click at [1467, 32] on link "Logout" at bounding box center [1468, 26] width 77 height 26
